Goal: Browse casually

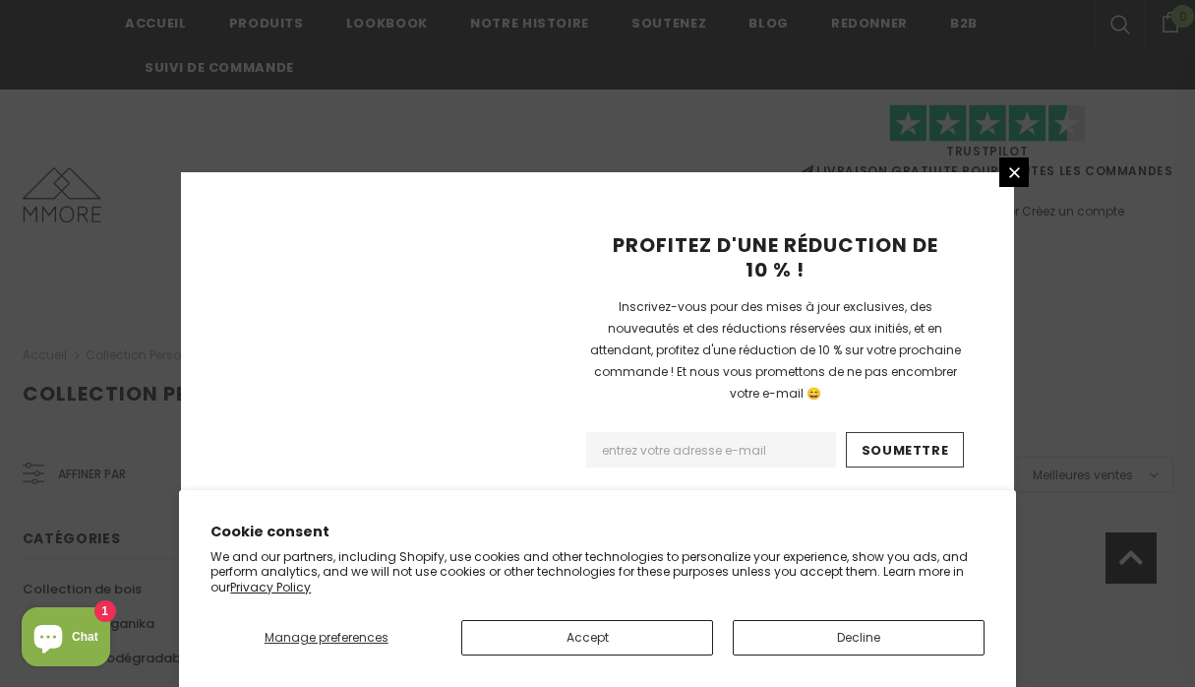
scroll to position [1418, 0]
